Goal: Task Accomplishment & Management: Manage account settings

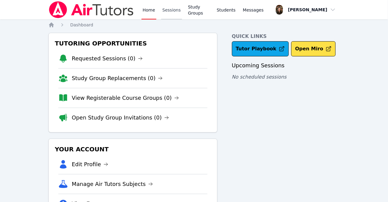
click at [175, 12] on link "Sessions" at bounding box center [171, 9] width 21 height 19
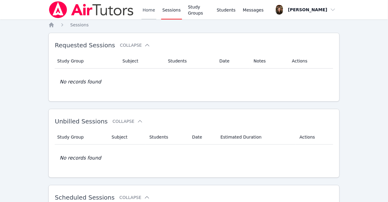
click at [147, 9] on link "Home" at bounding box center [149, 9] width 15 height 19
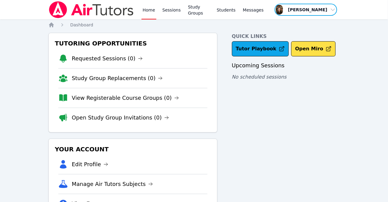
click at [327, 13] on span "button" at bounding box center [306, 9] width 64 height 13
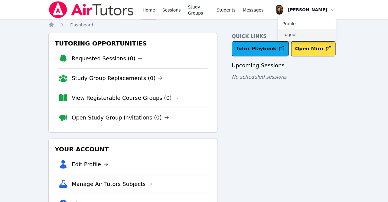
click at [297, 36] on button "Logout" at bounding box center [307, 34] width 58 height 11
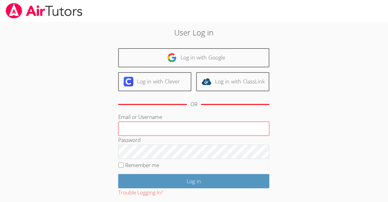
type input "[PERSON_NAME][EMAIL_ADDRESS][DOMAIN_NAME]"
click at [168, 129] on input "[PERSON_NAME][EMAIL_ADDRESS][DOMAIN_NAME]" at bounding box center [193, 128] width 151 height 15
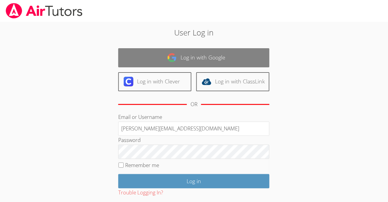
click at [246, 55] on link "Log in with Google" at bounding box center [193, 57] width 151 height 19
